Goal: Task Accomplishment & Management: Use online tool/utility

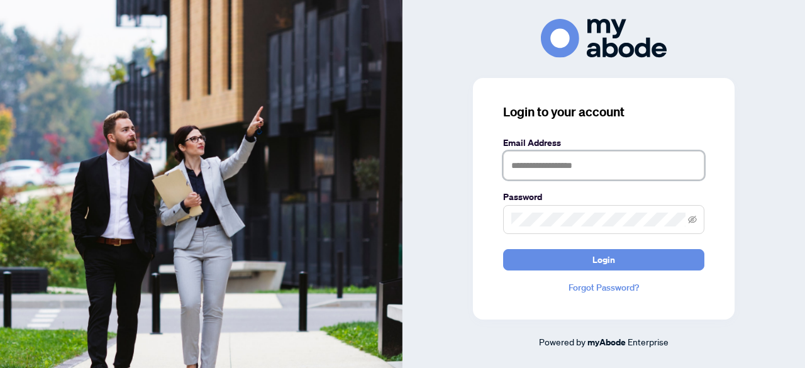
click at [543, 165] on input "text" at bounding box center [603, 165] width 201 height 29
type input "**********"
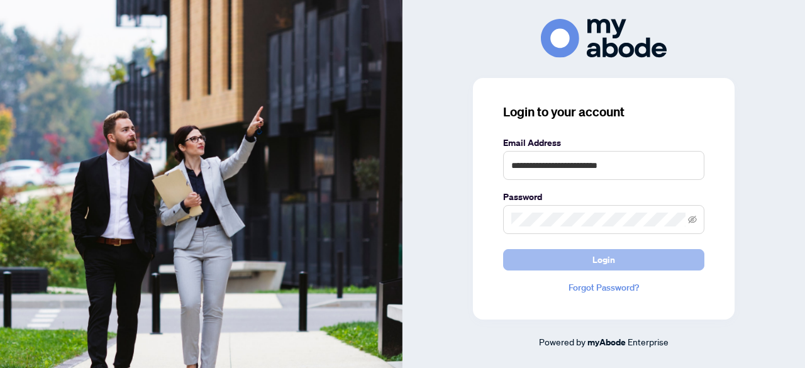
click at [592, 265] on span "Login" at bounding box center [603, 260] width 23 height 20
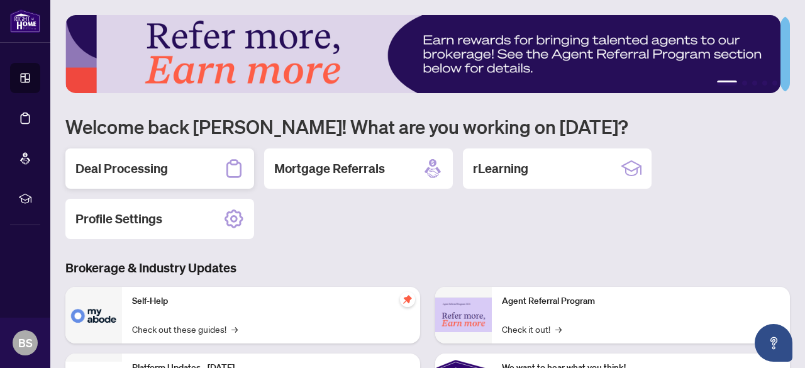
click at [140, 164] on h2 "Deal Processing" at bounding box center [121, 169] width 92 height 18
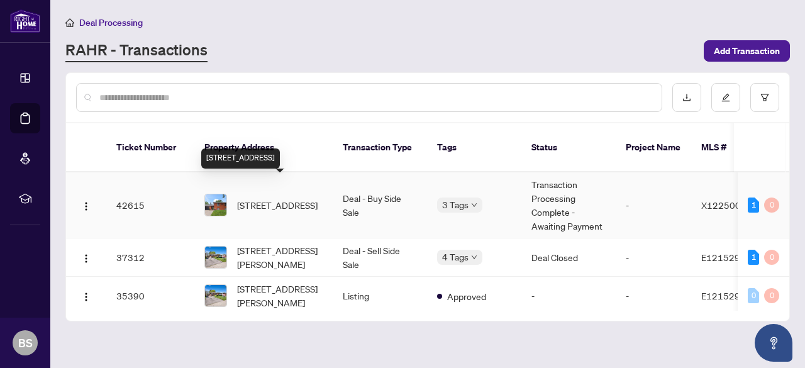
click at [275, 198] on span "[STREET_ADDRESS]" at bounding box center [277, 205] width 80 height 14
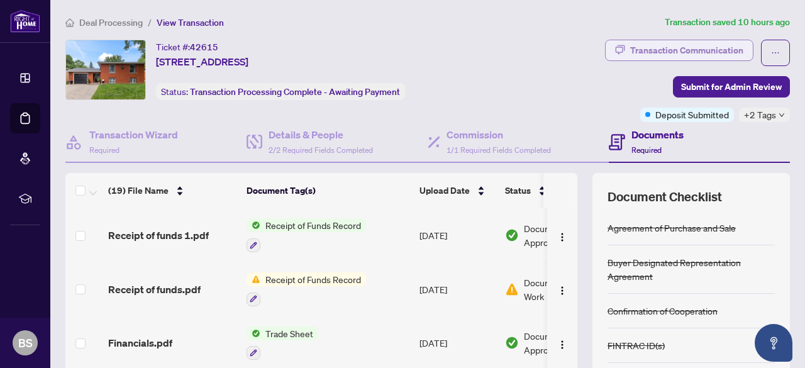
click at [640, 47] on div "Transaction Communication" at bounding box center [686, 50] width 113 height 20
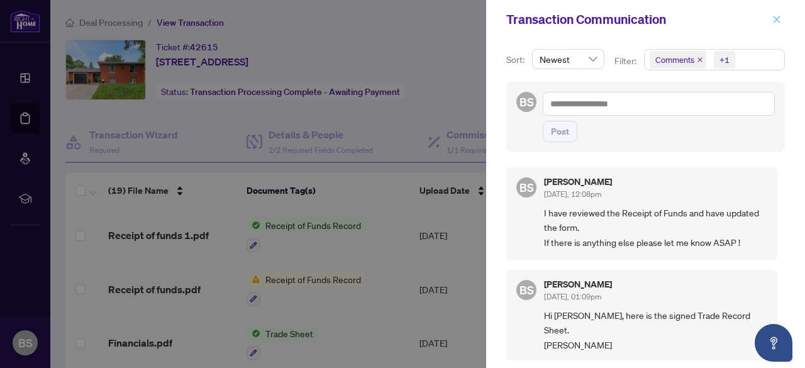
click at [777, 17] on icon "close" at bounding box center [776, 19] width 9 height 9
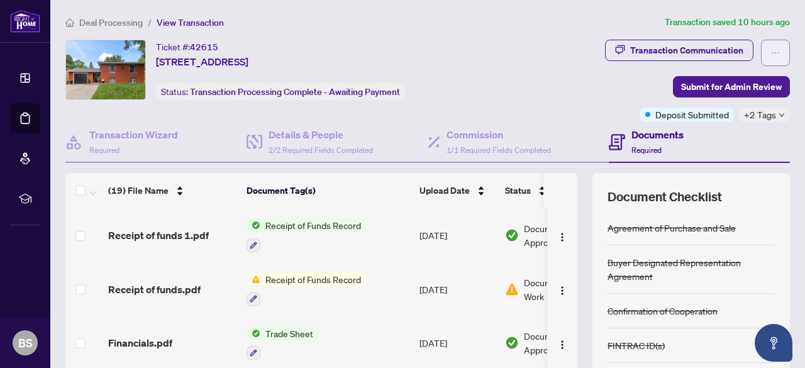
click at [771, 52] on icon "ellipsis" at bounding box center [775, 52] width 9 height 9
click at [536, 41] on div "Transaction Communication Submit for Admin Review Deposit Submitted +2 Tags" at bounding box center [648, 81] width 282 height 82
